Goal: Use online tool/utility: Utilize a website feature to perform a specific function

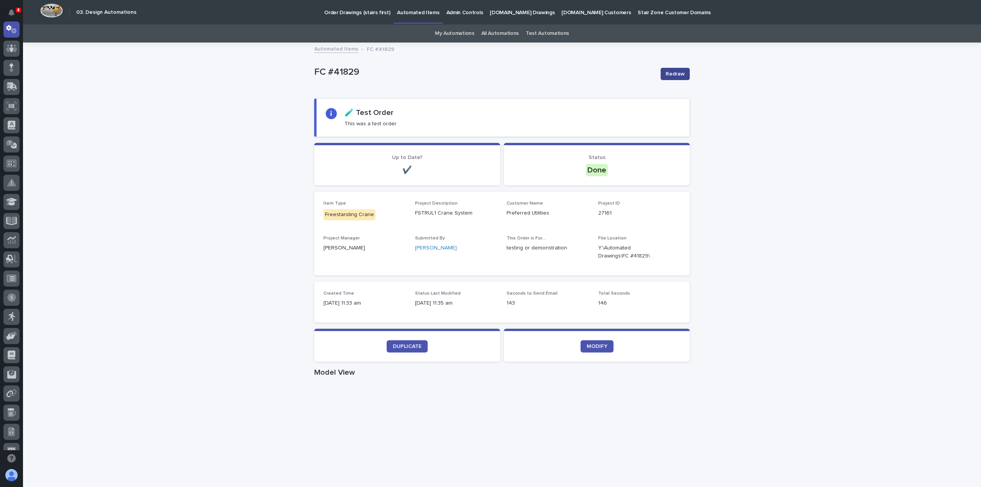
click at [675, 76] on span "Redraw" at bounding box center [675, 74] width 19 height 8
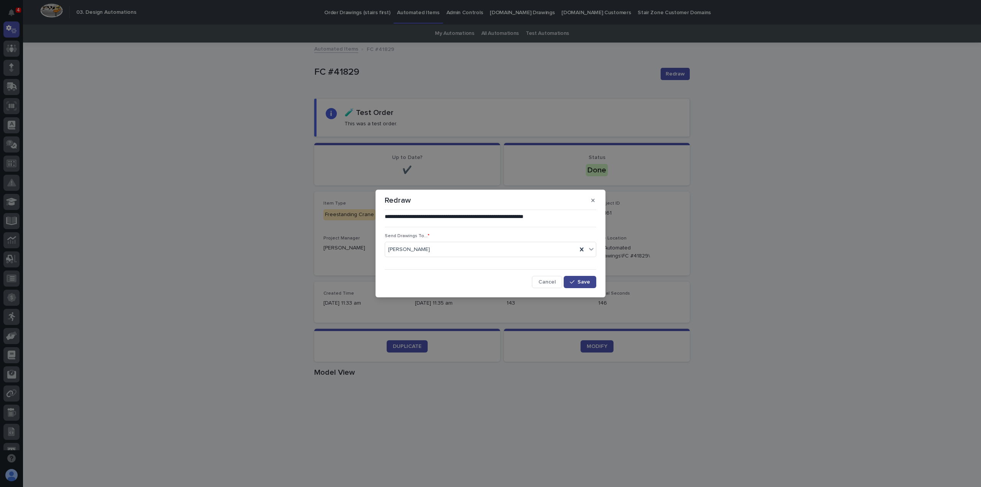
click at [572, 286] on button "Save" at bounding box center [580, 282] width 33 height 12
